Goal: Transaction & Acquisition: Book appointment/travel/reservation

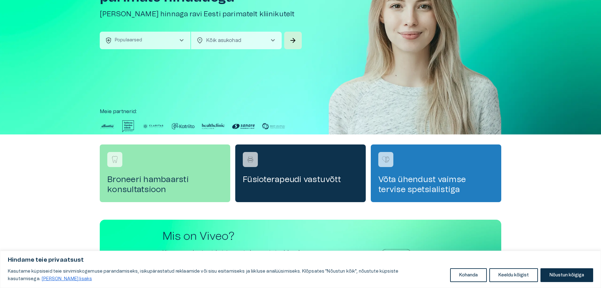
scroll to position [63, 0]
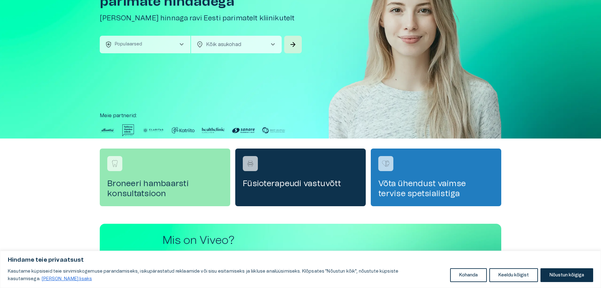
click at [166, 44] on button "health_and_safety Populaarsed chevron_right" at bounding box center [145, 45] width 91 height 18
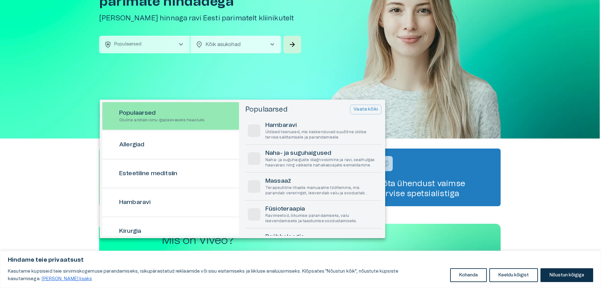
scroll to position [18, 0]
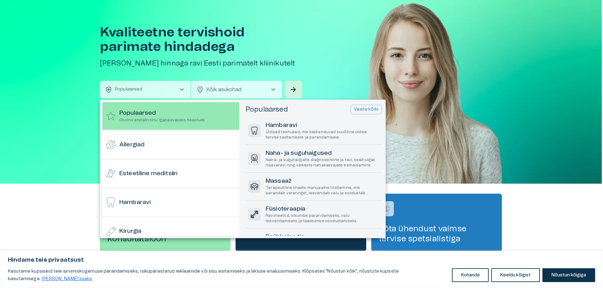
click at [219, 84] on div at bounding box center [301, 144] width 603 height 288
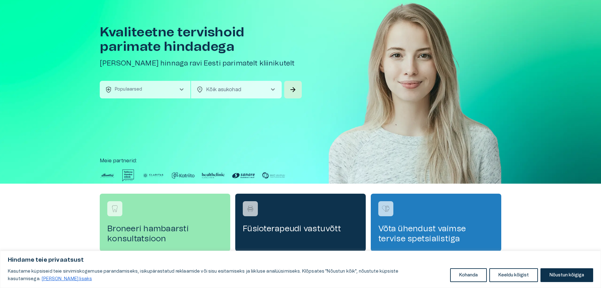
click at [161, 85] on button "health_and_safety Populaarsed chevron_right" at bounding box center [145, 90] width 91 height 18
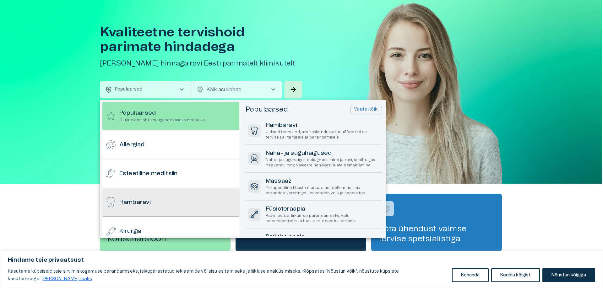
click at [169, 199] on div "Hambaravi" at bounding box center [170, 203] width 137 height 28
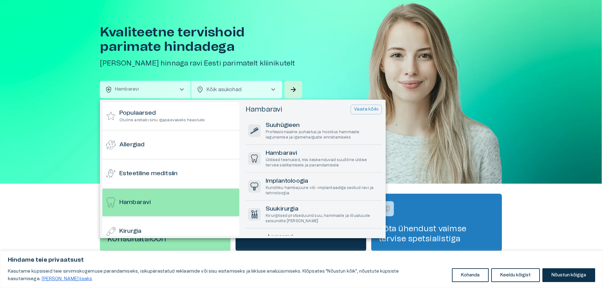
click at [288, 85] on div at bounding box center [301, 144] width 603 height 288
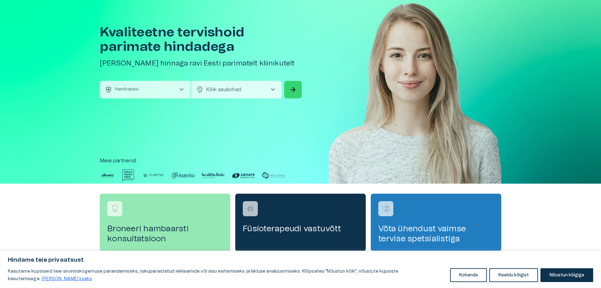
click at [288, 85] on button "arrow_forward" at bounding box center [293, 90] width 18 height 18
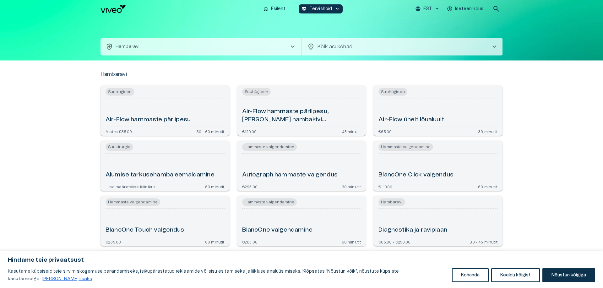
click at [375, 49] on body "Hindame teie privaatsust Kasutame küpsiseid teie sirvimiskogemuse parandamiseks…" at bounding box center [301, 144] width 603 height 288
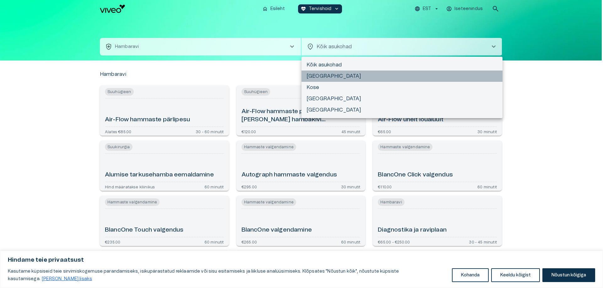
click at [319, 78] on li "[GEOGRAPHIC_DATA]" at bounding box center [401, 76] width 201 height 11
type input "**********"
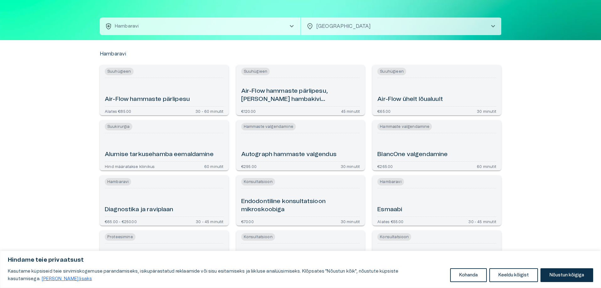
scroll to position [31, 0]
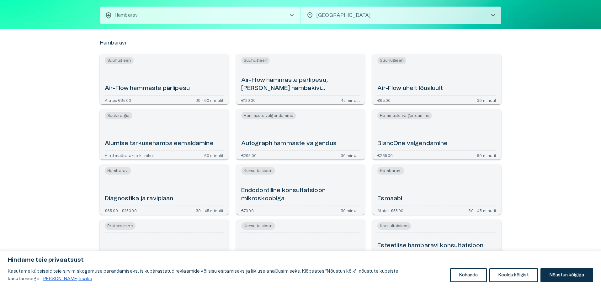
click at [409, 141] on h6 "BlancOne valgendamine" at bounding box center [413, 144] width 70 height 8
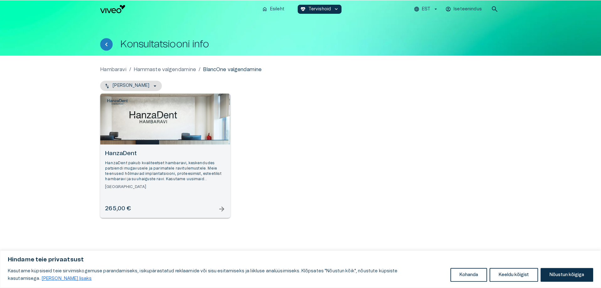
scroll to position [74, 0]
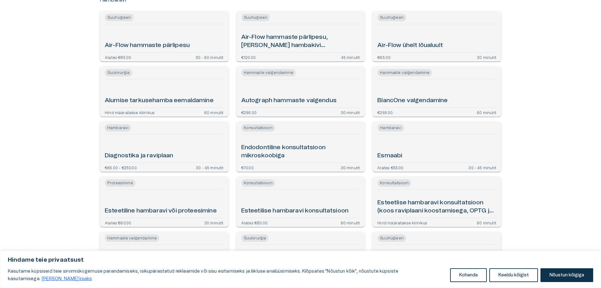
click at [167, 94] on div "Alumise tarkusehamba eemaldamine" at bounding box center [164, 93] width 119 height 23
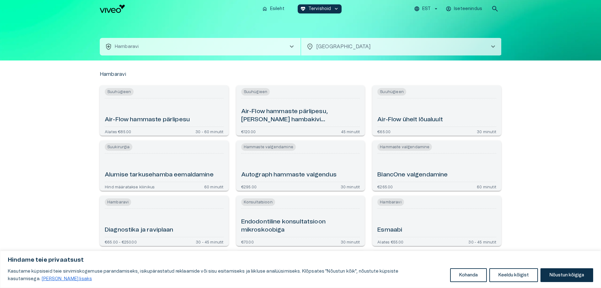
click at [162, 105] on div "Air-Flow hammaste pärlipesu" at bounding box center [164, 112] width 119 height 23
type input "**********"
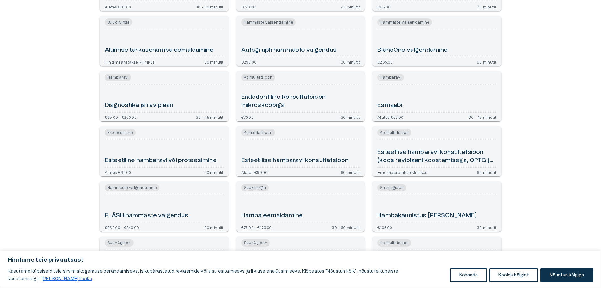
scroll to position [126, 0]
click at [418, 97] on div "Esmaabi" at bounding box center [437, 97] width 119 height 23
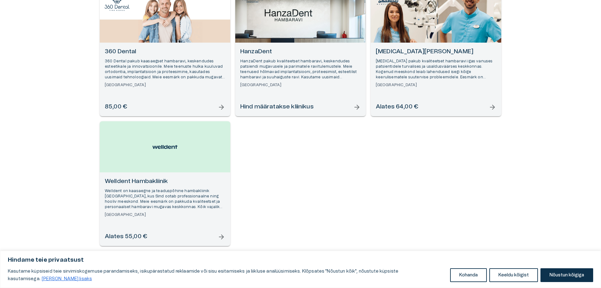
scroll to position [106, 0]
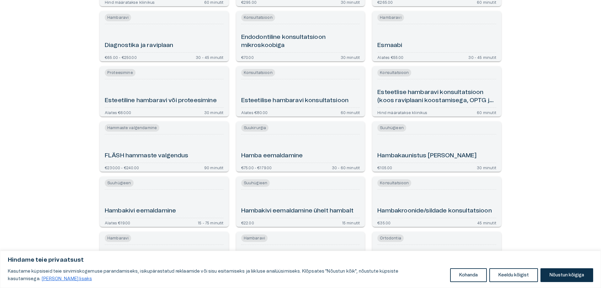
scroll to position [220, 0]
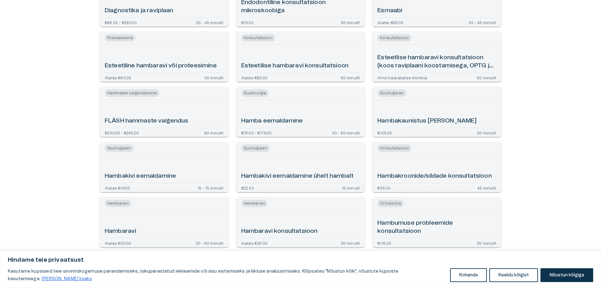
click at [168, 222] on div "Hambaravi" at bounding box center [164, 224] width 119 height 23
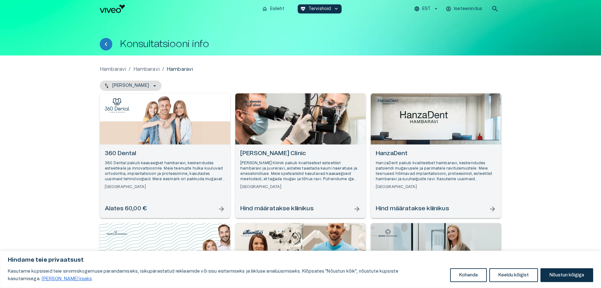
click at [302, 130] on div "Open selected supplier available booking dates" at bounding box center [300, 119] width 131 height 51
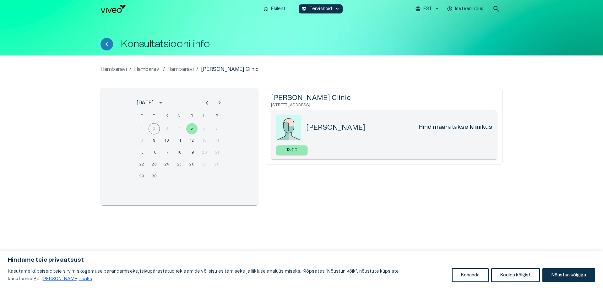
click at [338, 129] on h5 "[PERSON_NAME]" at bounding box center [335, 127] width 59 height 9
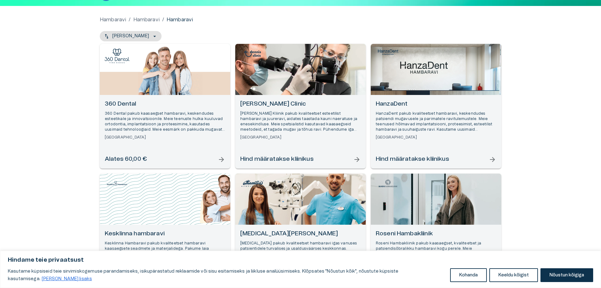
scroll to position [157, 0]
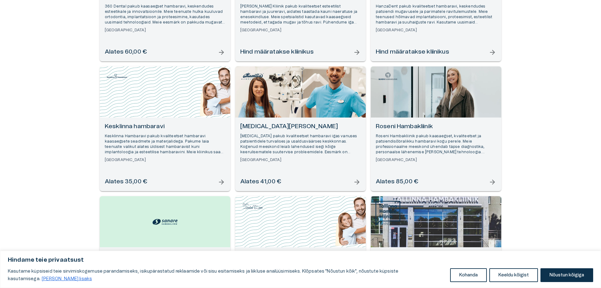
click at [302, 102] on div "Open selected supplier available booking dates" at bounding box center [300, 92] width 131 height 51
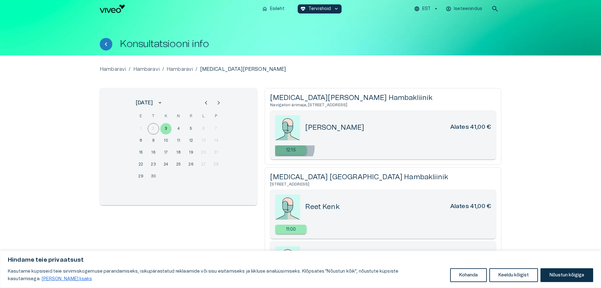
click at [294, 148] on p "12:15" at bounding box center [291, 150] width 10 height 7
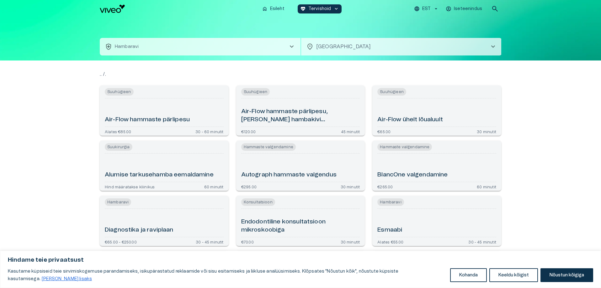
scroll to position [263, 0]
